Goal: Transaction & Acquisition: Purchase product/service

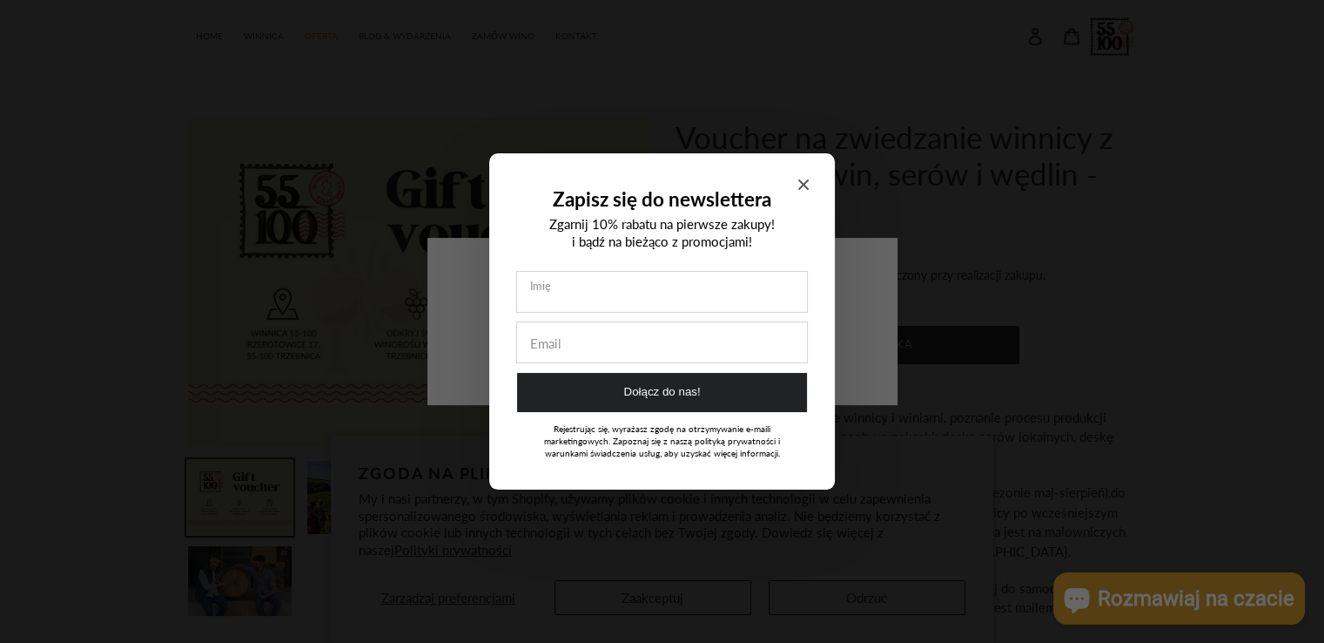
click at [801, 182] on icon "Close modal" at bounding box center [803, 184] width 10 height 10
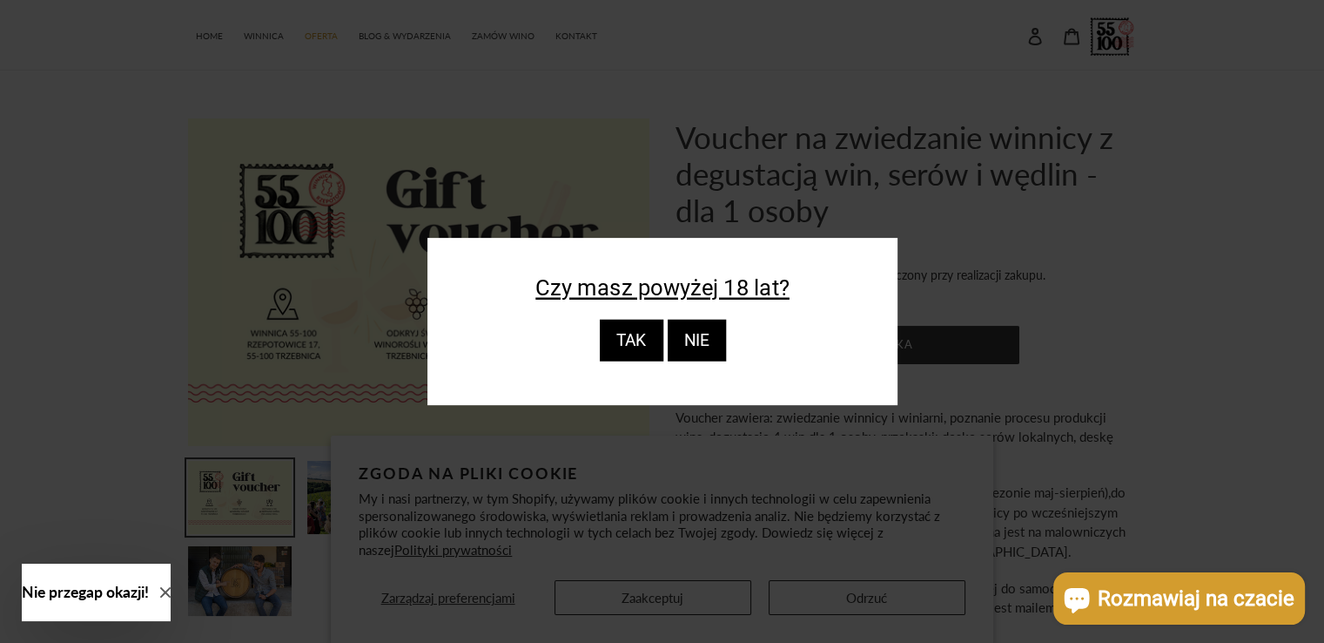
click at [623, 342] on div "TAK" at bounding box center [631, 341] width 64 height 42
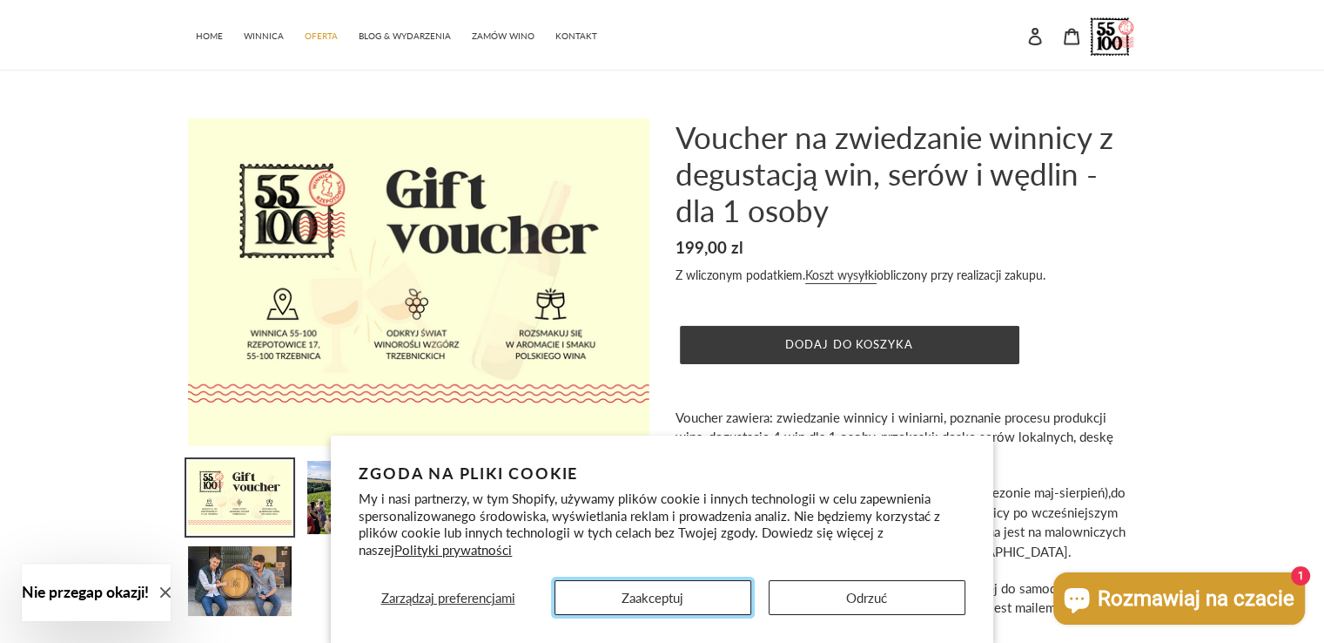
click at [691, 583] on button "Zaakceptuj" at bounding box center [653, 597] width 197 height 35
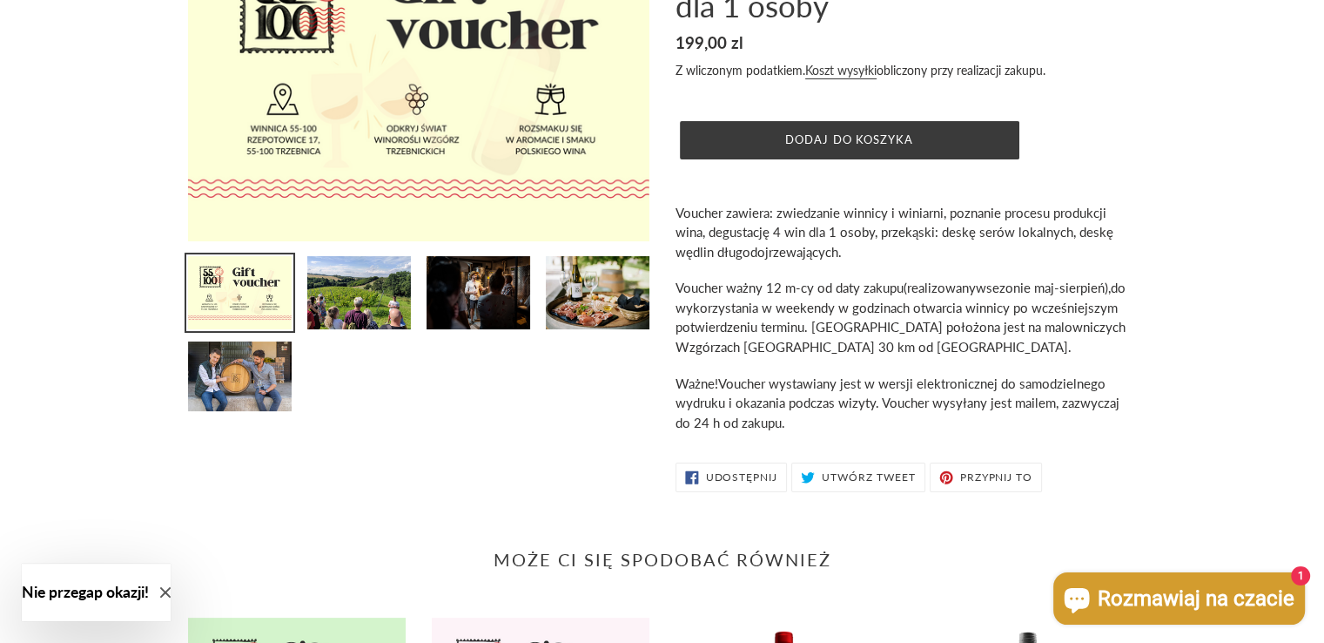
scroll to position [261, 0]
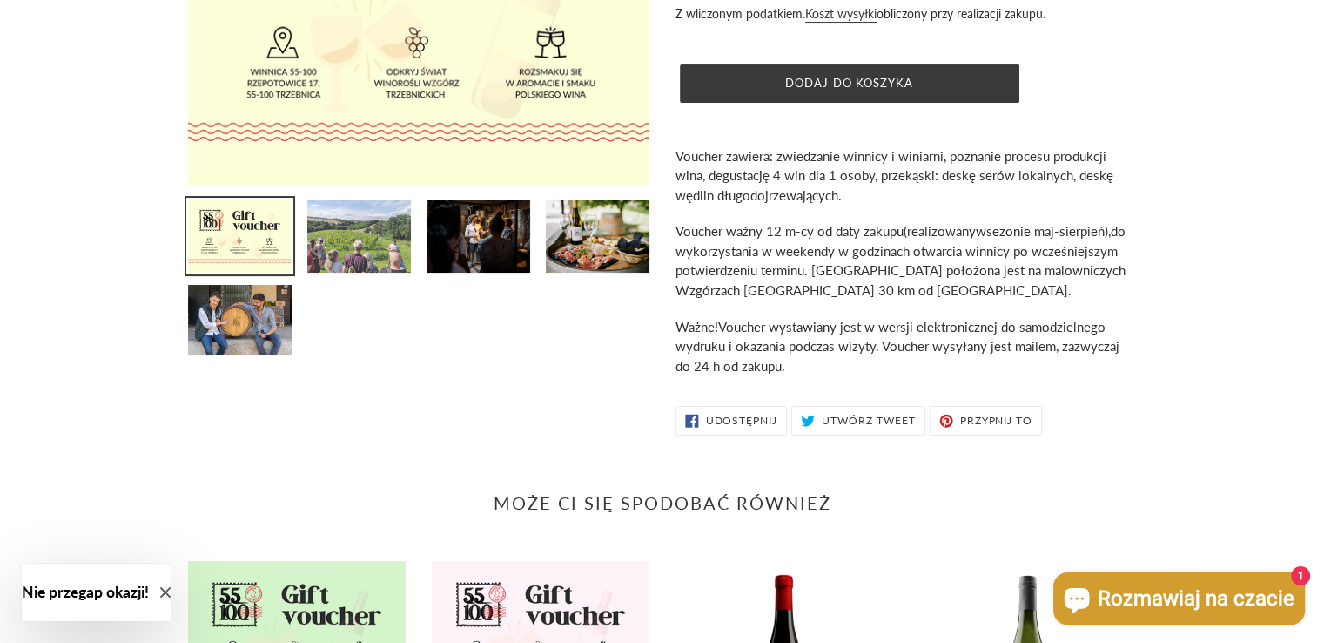
click at [381, 238] on img at bounding box center [359, 236] width 107 height 77
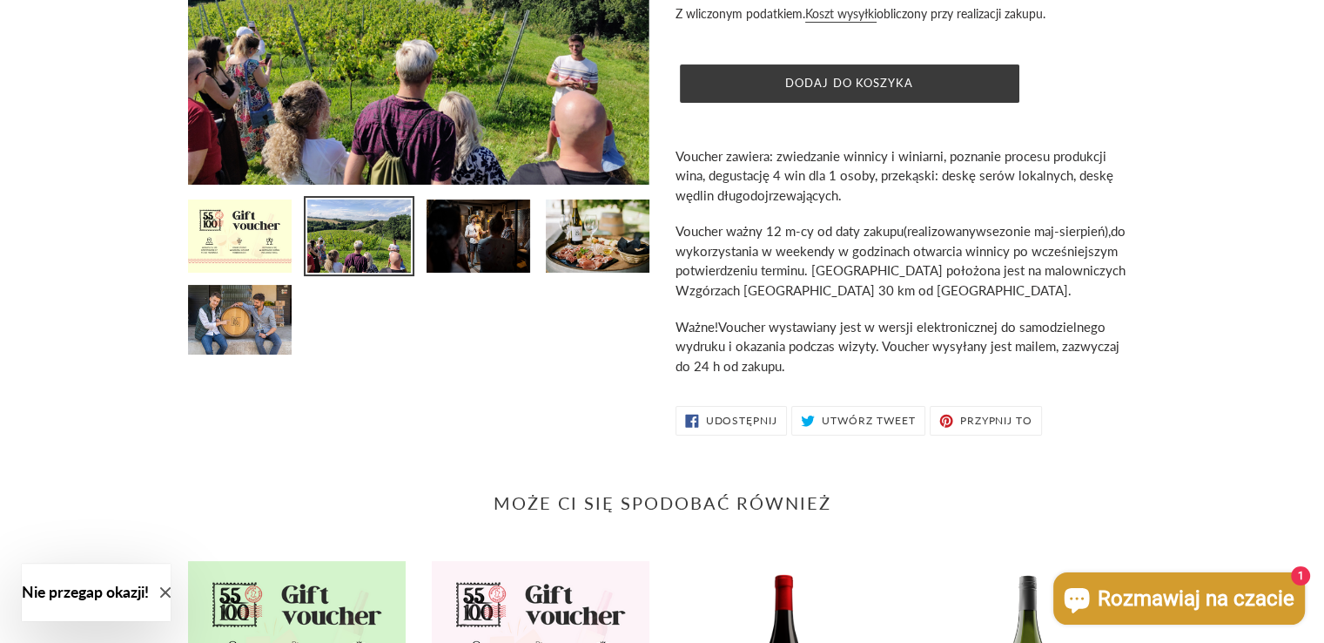
click at [421, 242] on li at bounding box center [478, 240] width 119 height 85
click at [462, 241] on img at bounding box center [478, 236] width 107 height 77
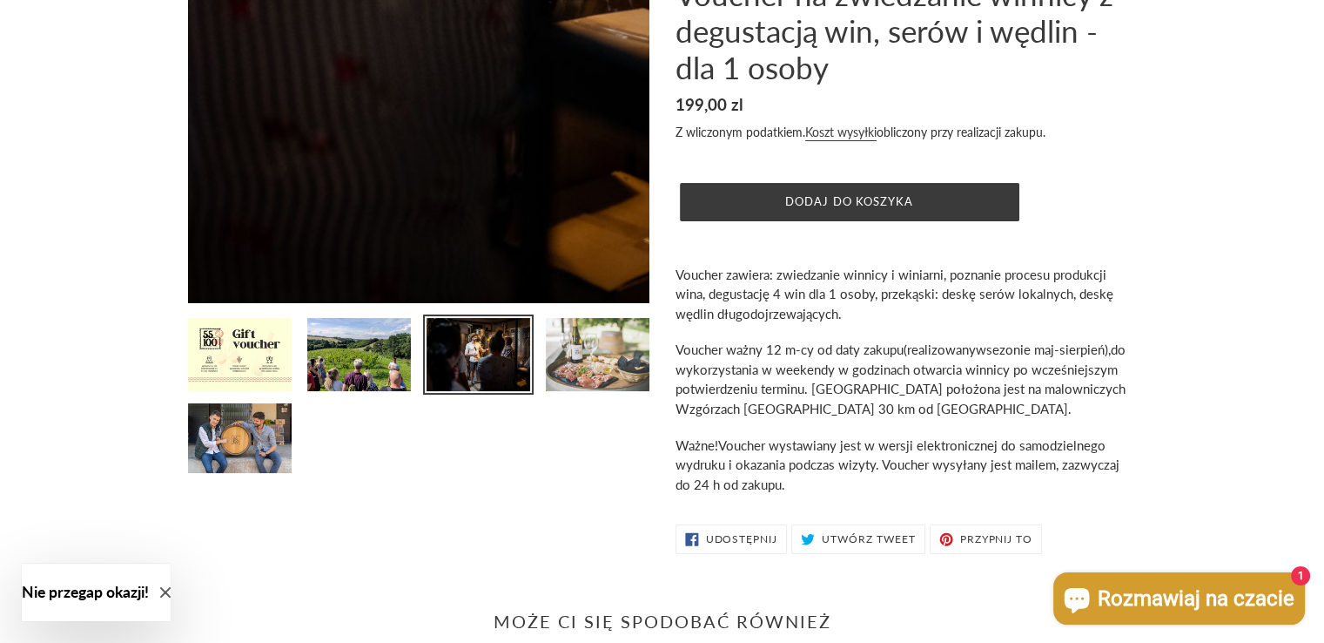
scroll to position [0, 0]
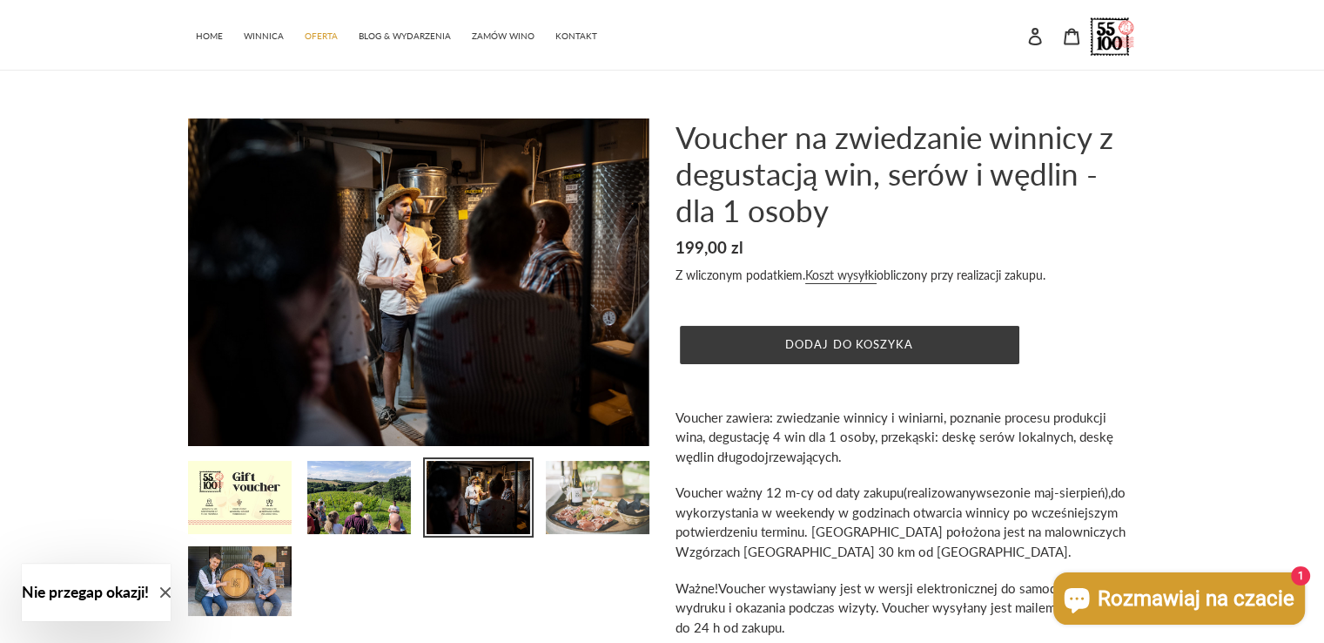
click at [584, 508] on img at bounding box center [597, 497] width 107 height 77
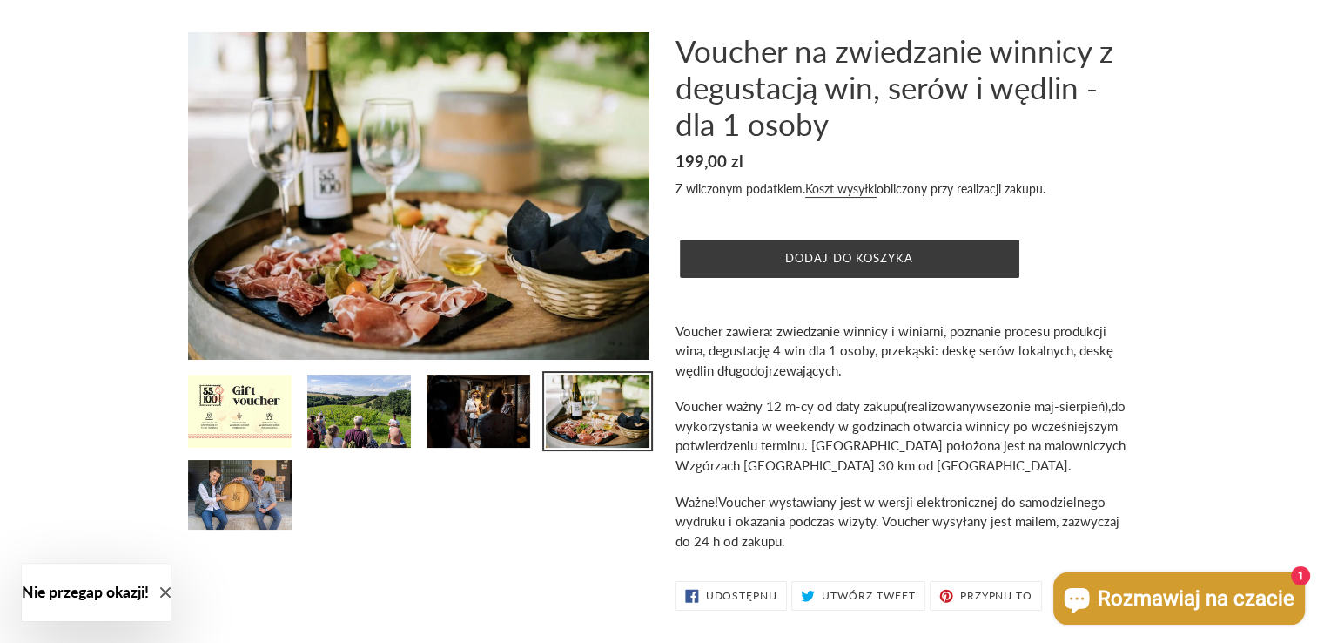
scroll to position [87, 0]
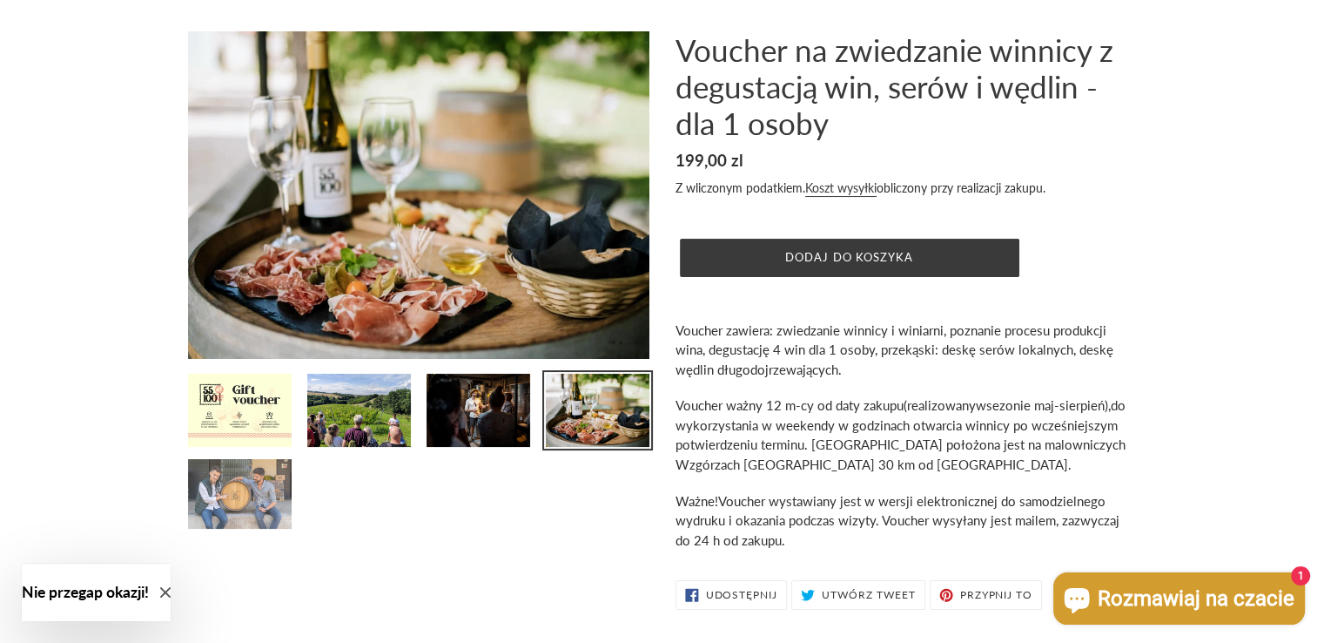
click at [239, 492] on img at bounding box center [239, 493] width 107 height 73
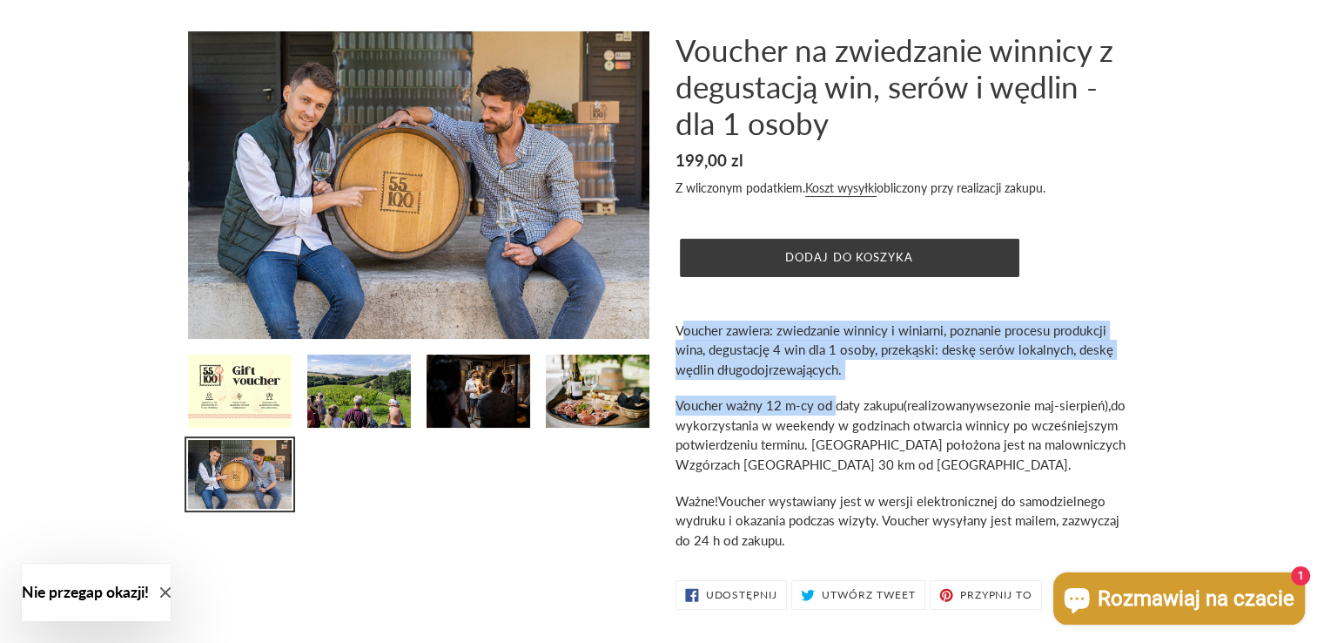
drag, startPoint x: 682, startPoint y: 327, endPoint x: 835, endPoint y: 393, distance: 166.9
click at [835, 393] on div "Voucher zawiera: zwiedzanie winnicy i winiarni, poznanie procesu produkcji wina…" at bounding box center [907, 435] width 462 height 230
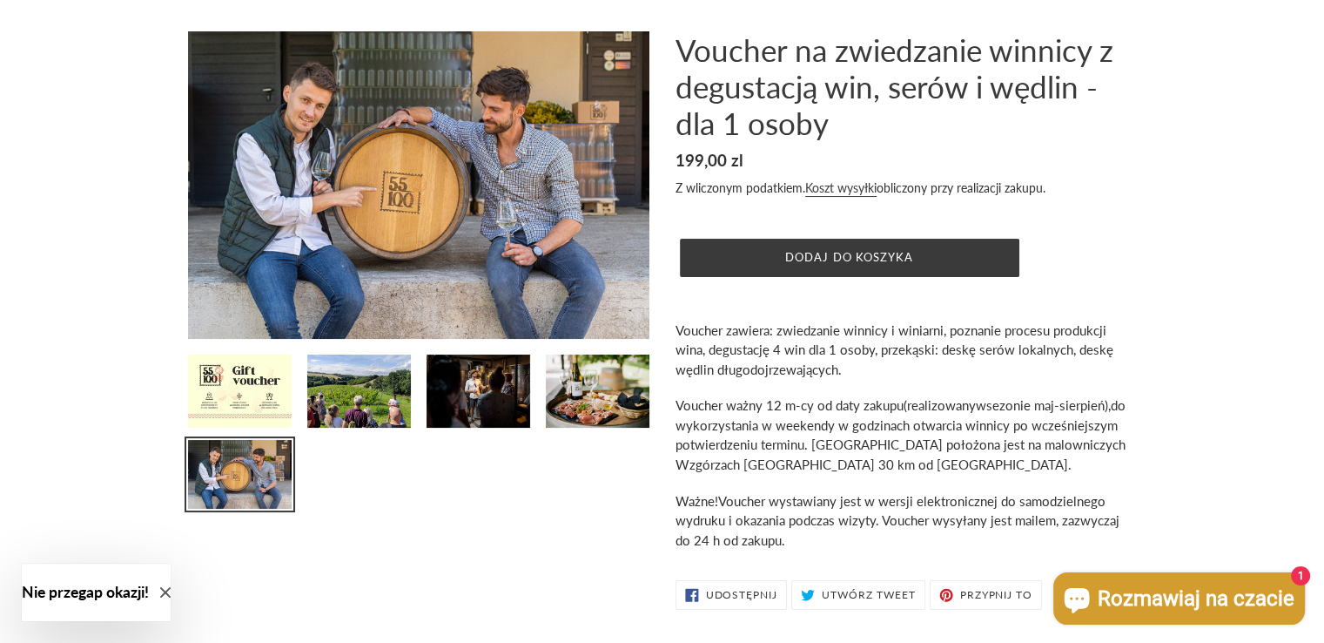
click at [913, 462] on p "Voucher ważny 12 m-cy od daty zakupu (realizowany w sezonie maj-sierpień), do w…" at bounding box center [907, 434] width 462 height 78
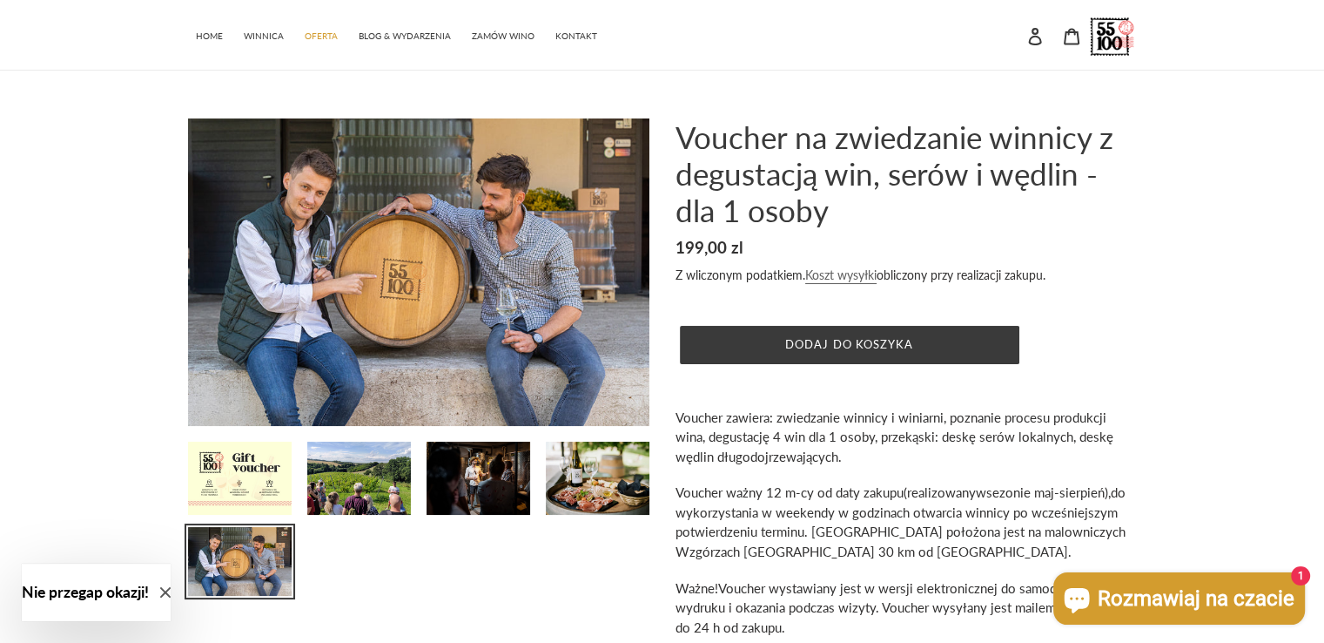
scroll to position [261, 0]
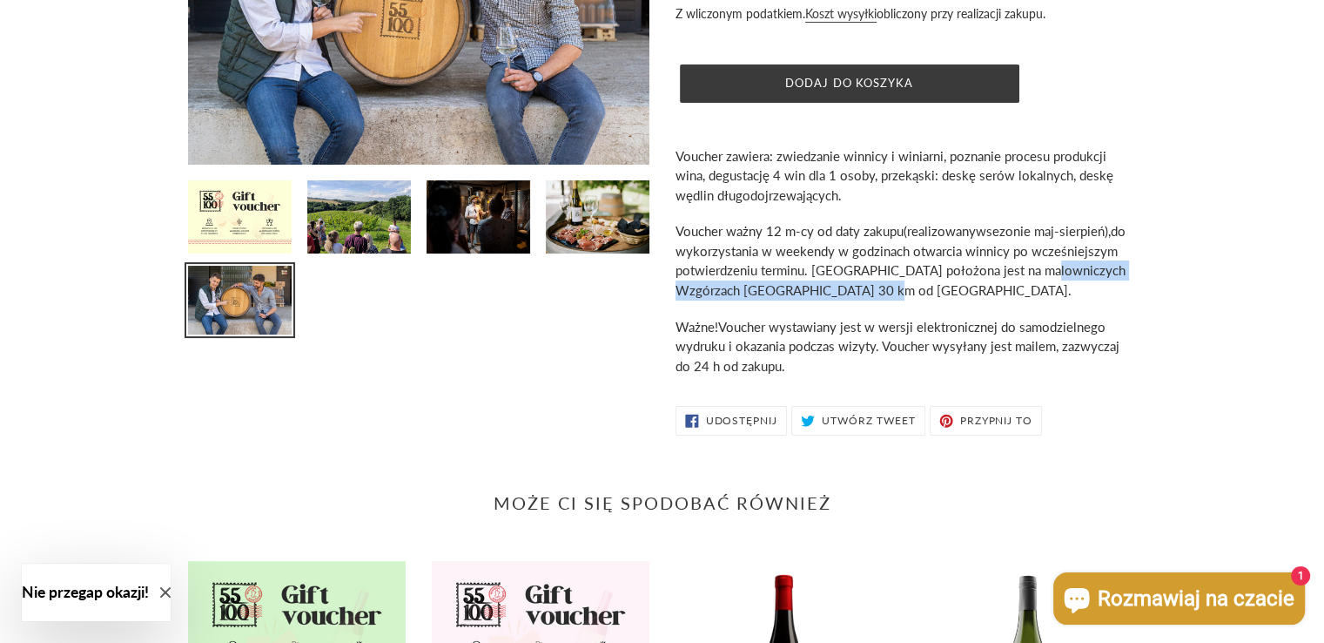
drag, startPoint x: 1044, startPoint y: 281, endPoint x: 894, endPoint y: 297, distance: 150.6
click at [894, 297] on p "Voucher ważny 12 m-cy od daty zakupu (realizowany w sezonie maj-sierpień), do w…" at bounding box center [907, 260] width 462 height 78
copy span "Wzgórzach [GEOGRAPHIC_DATA] 30 km od [GEOGRAPHIC_DATA]."
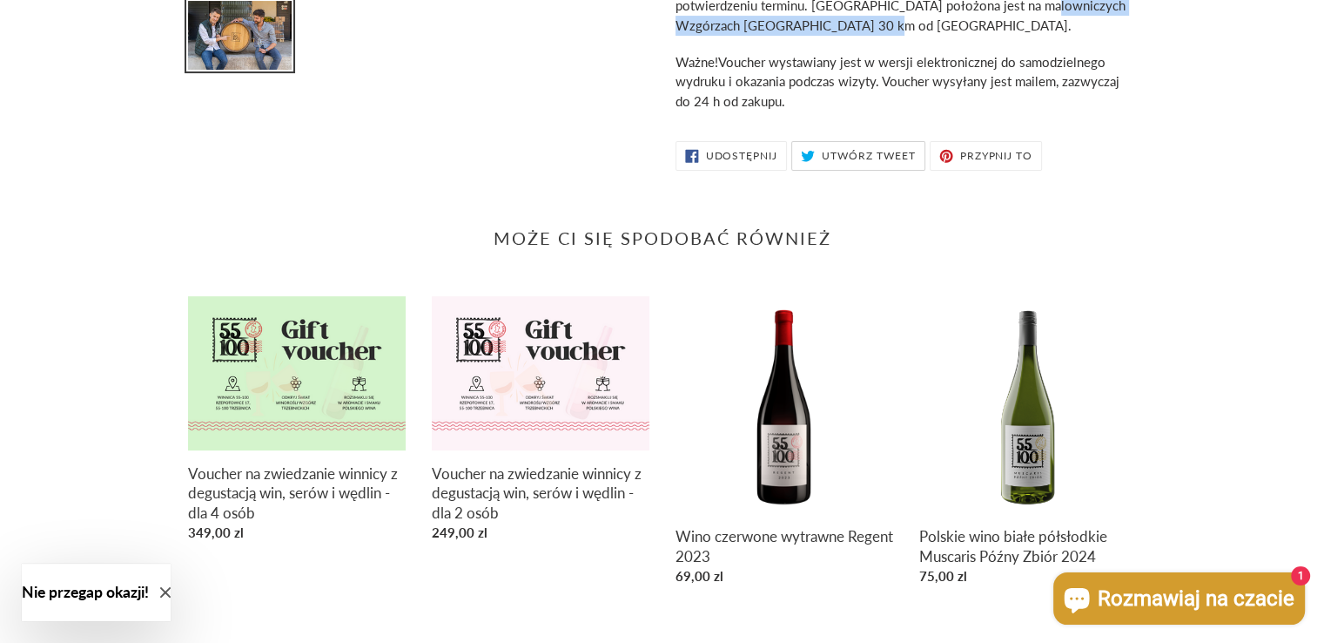
scroll to position [567, 0]
